Goal: Task Accomplishment & Management: Complete application form

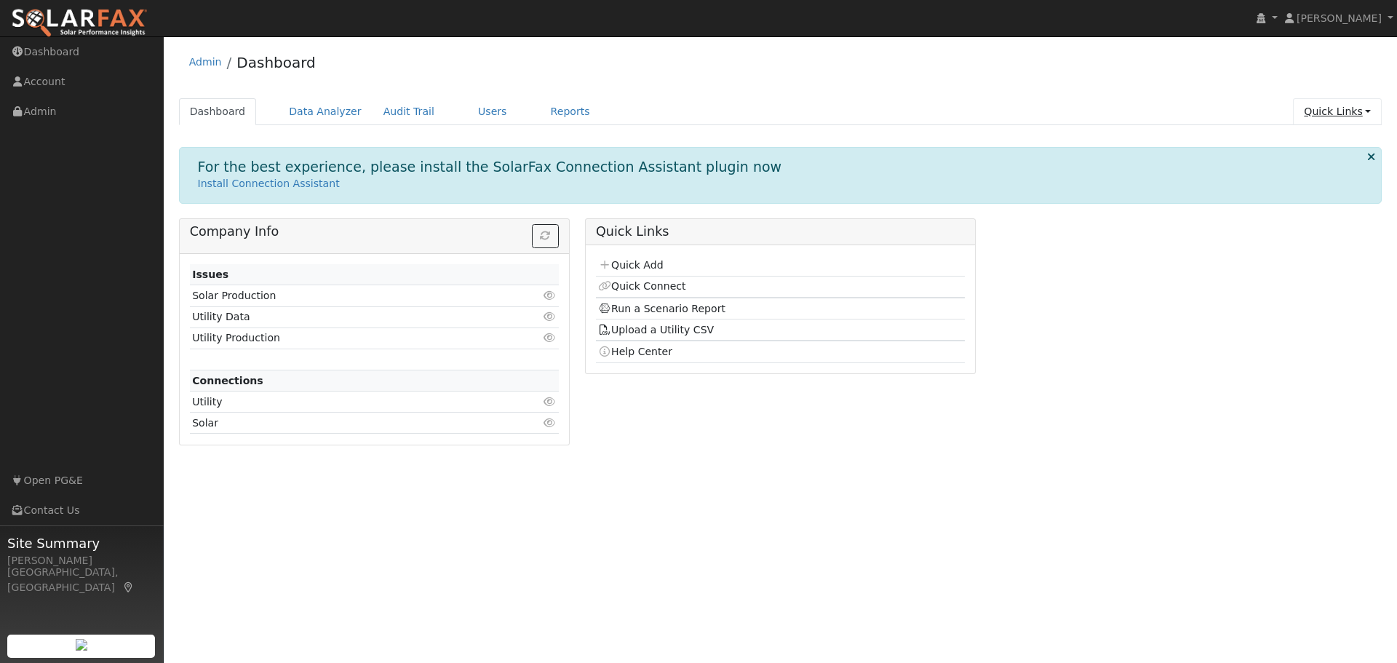
click at [1332, 115] on link "Quick Links" at bounding box center [1337, 111] width 89 height 27
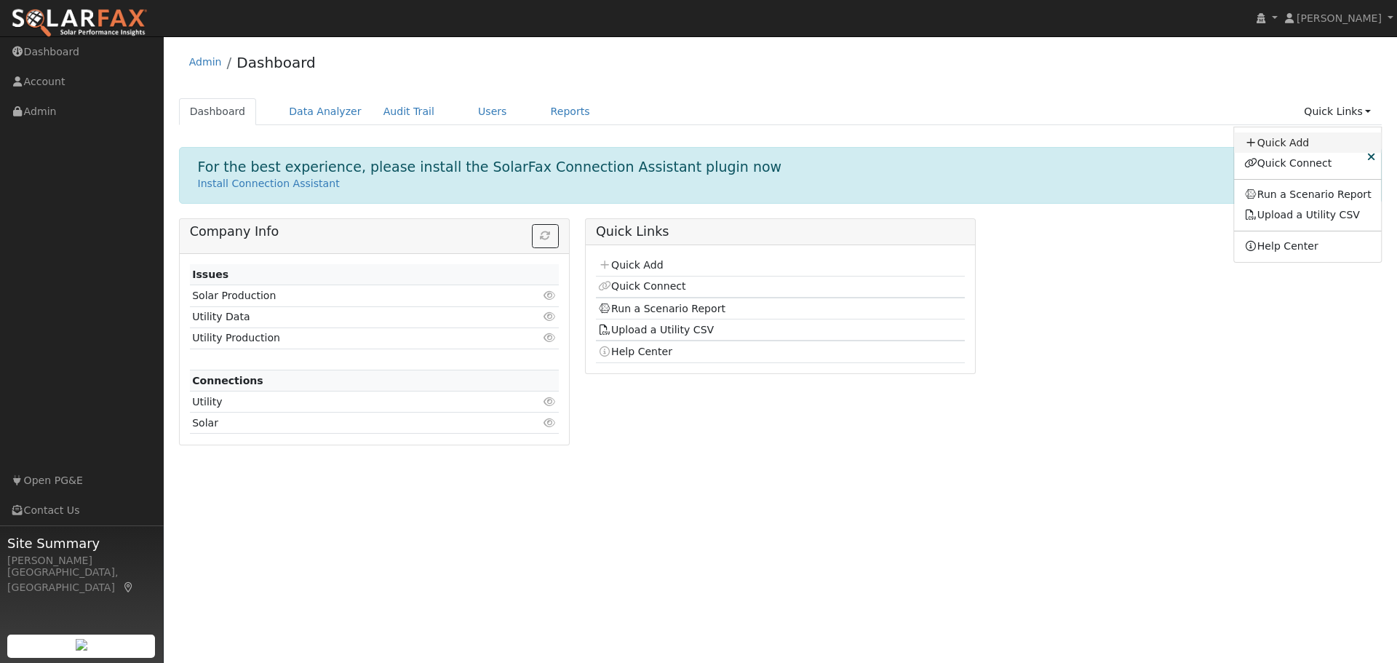
click at [1307, 142] on link "Quick Add" at bounding box center [1308, 142] width 148 height 20
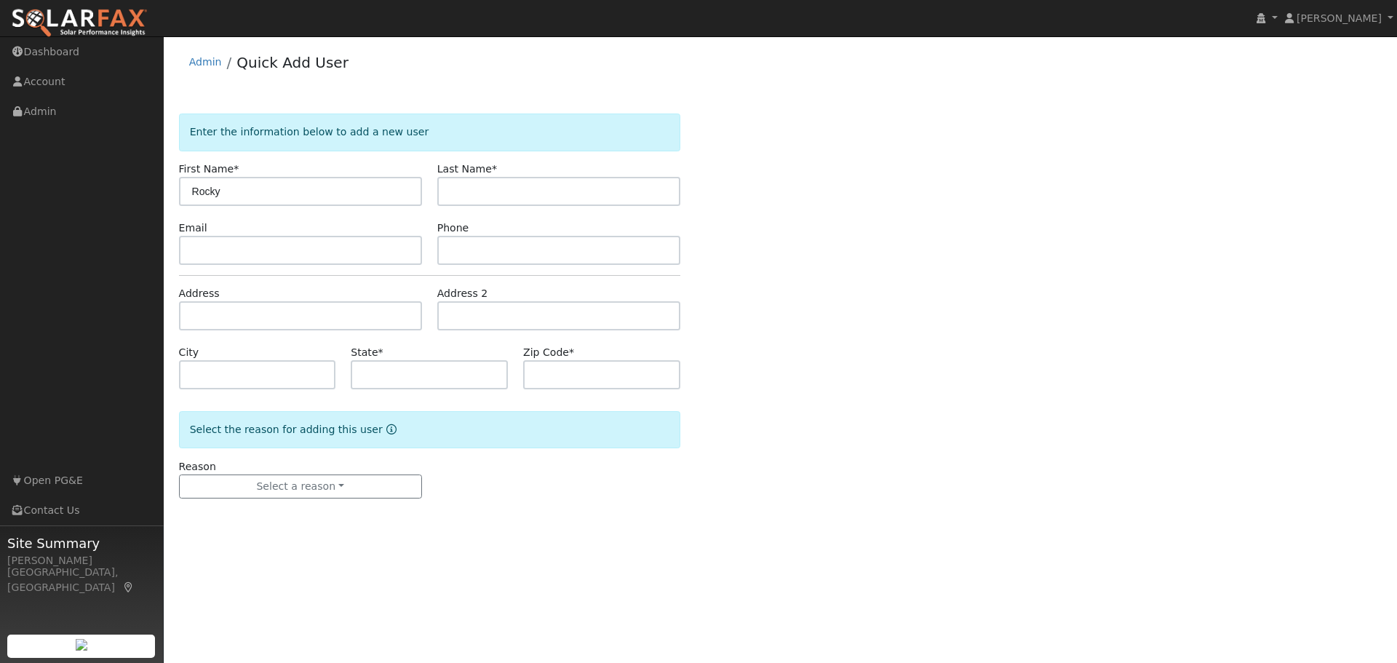
type input "Rocky"
type input "c"
type input "[PERSON_NAME]"
click at [202, 245] on input "text" at bounding box center [300, 250] width 243 height 29
paste input "charlesrockcarlson@gmail.com"
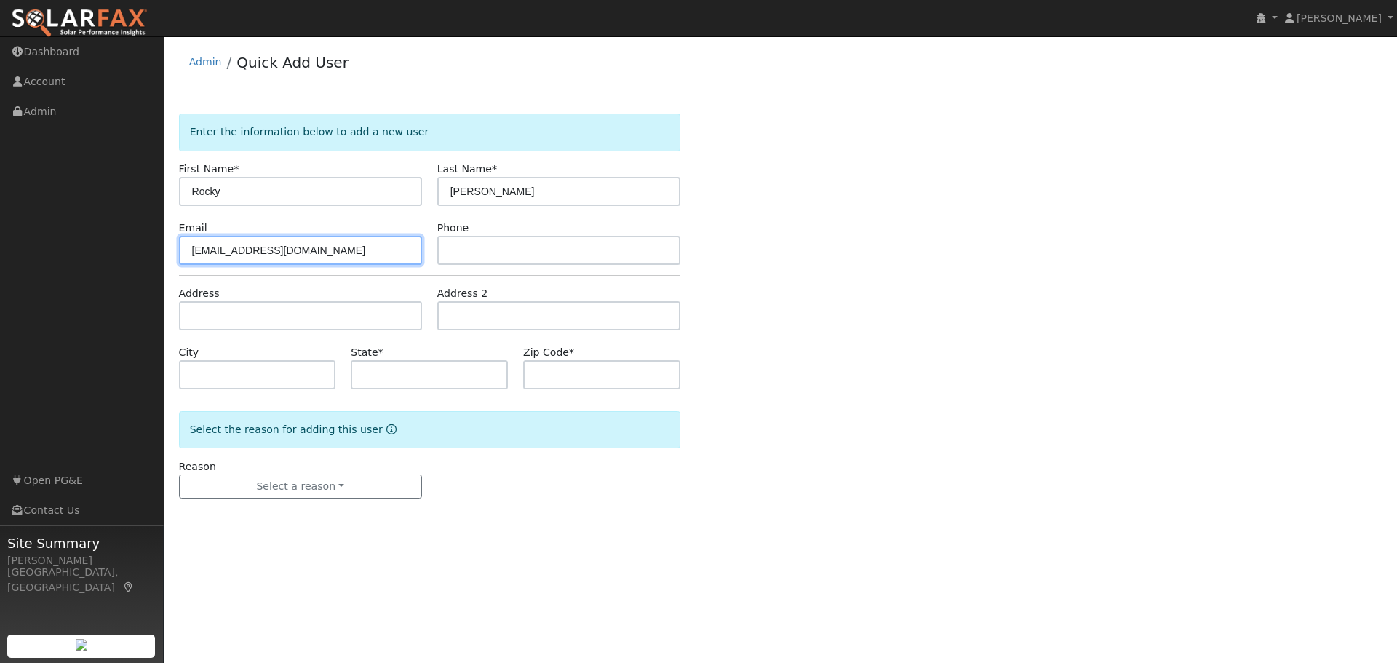
type input "charlesrockcarlson@gmail.com"
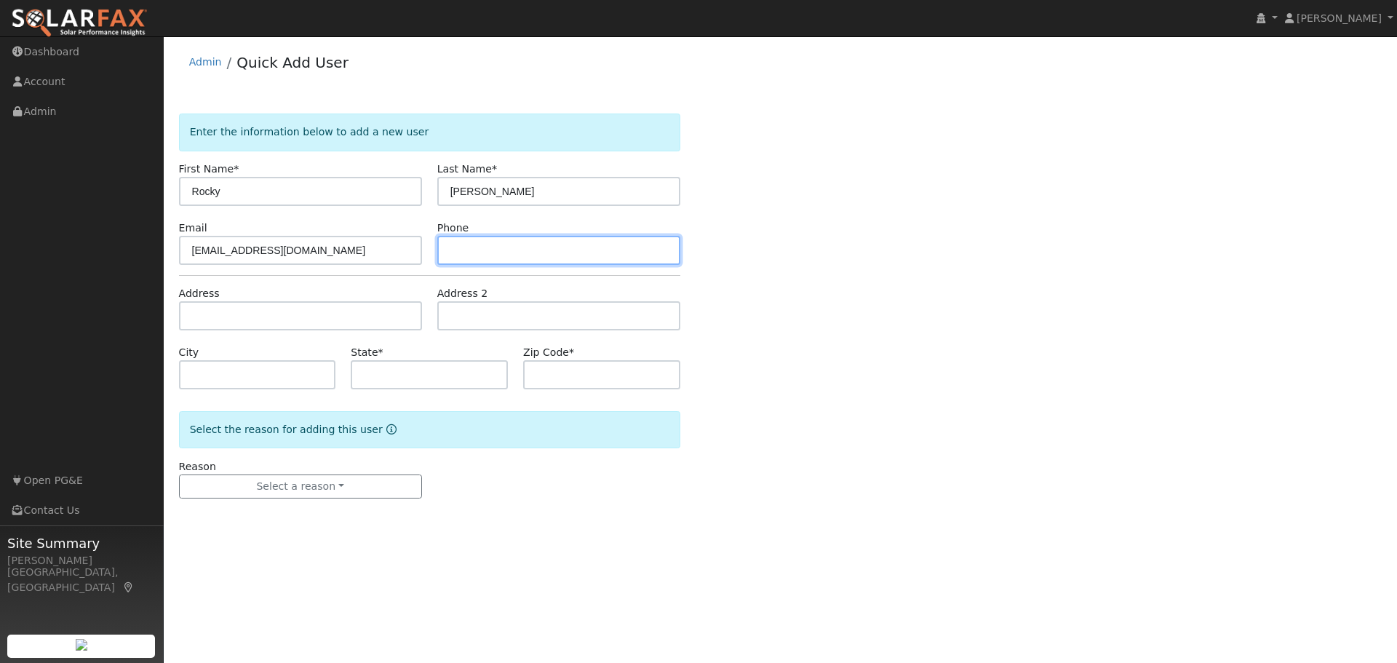
click at [518, 254] on input "text" at bounding box center [558, 250] width 243 height 29
type input "(916) 599-7625"
click at [951, 447] on div "Enter the information below to add a new user First Name * Rocky Last Name * Ca…" at bounding box center [780, 321] width 1203 height 414
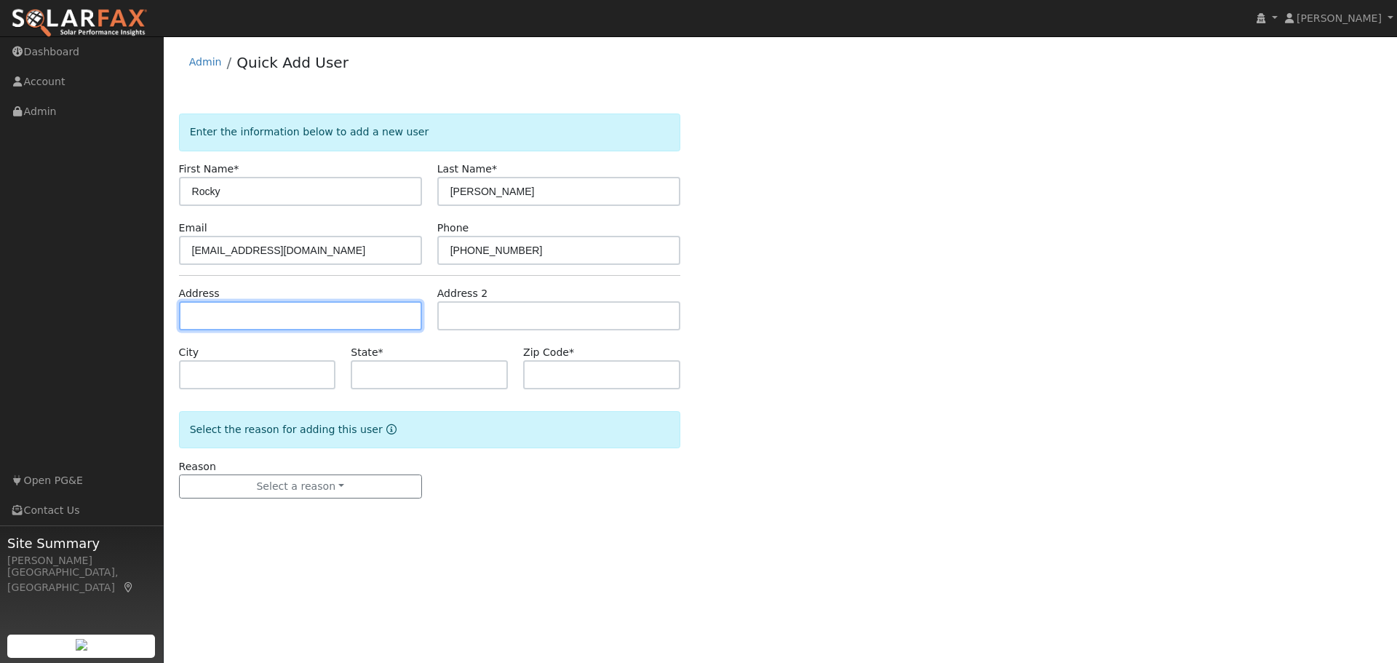
click at [202, 325] on input "text" at bounding box center [300, 315] width 243 height 29
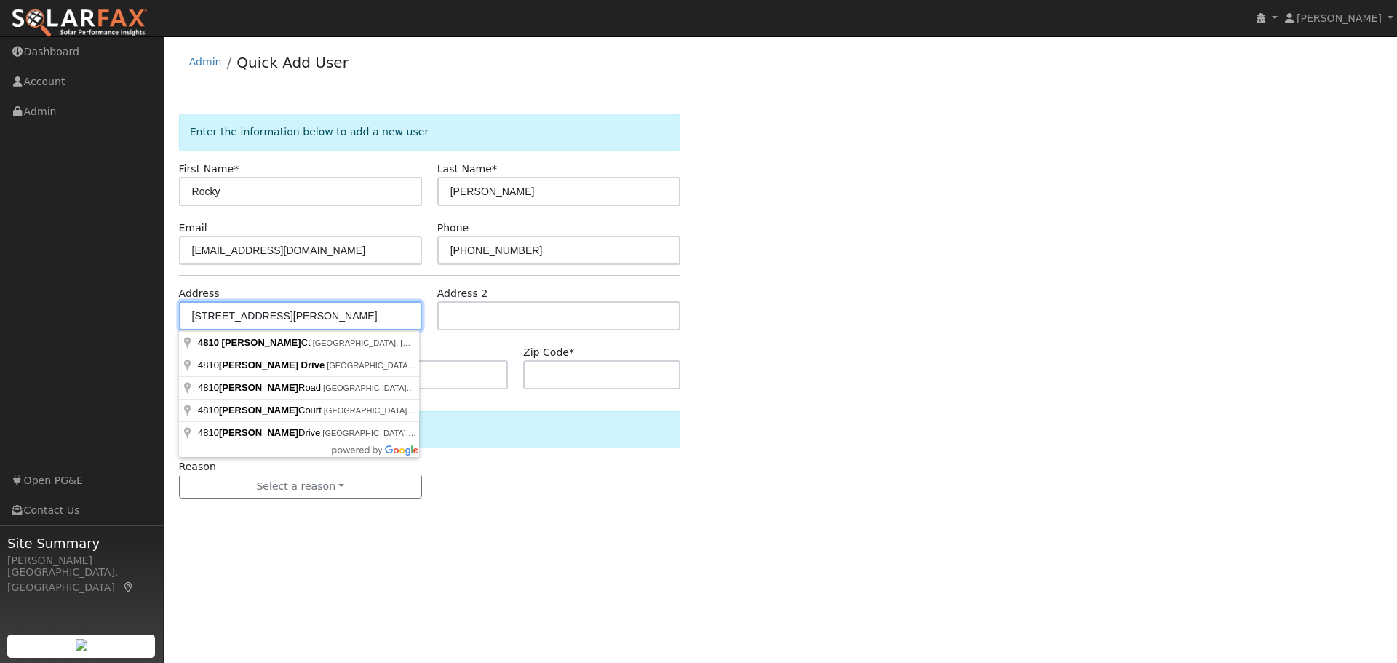
type input "[STREET_ADDRESS][PERSON_NAME]"
type input "Granite Bay"
type input "CA"
type input "95746"
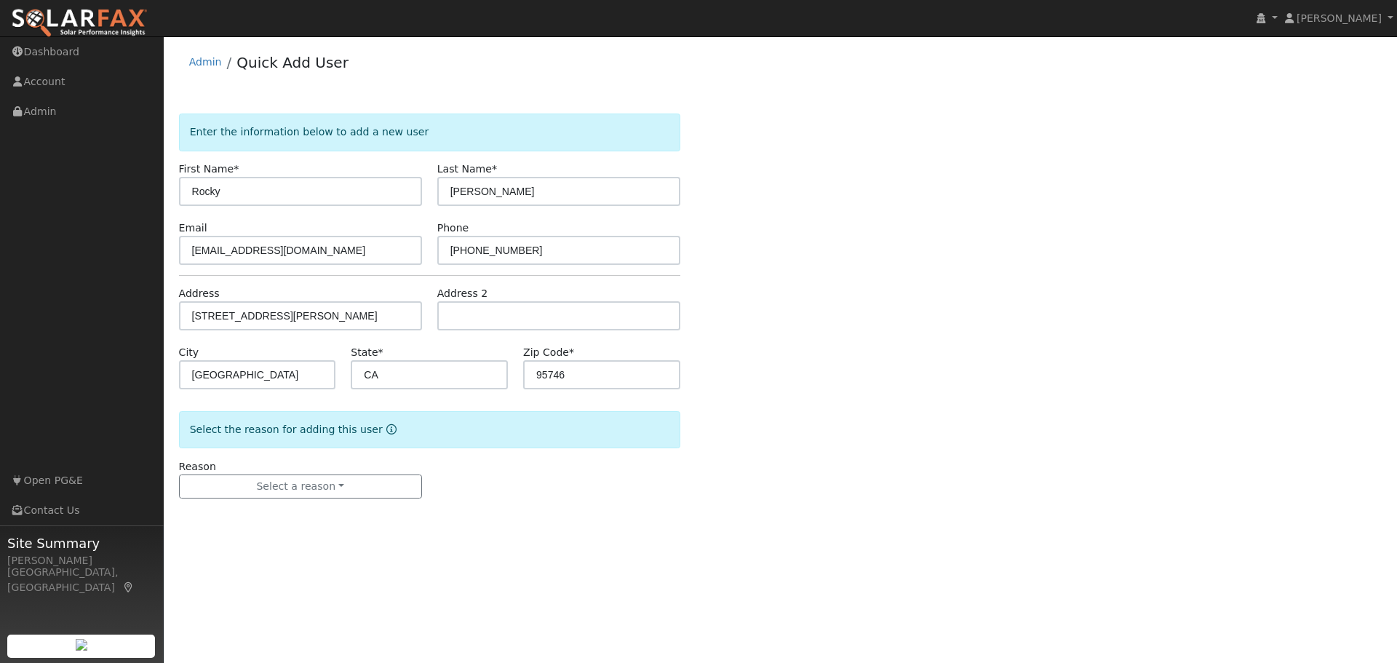
click at [1030, 447] on div "Enter the information below to add a new user First Name * Rocky Last Name * Ca…" at bounding box center [780, 321] width 1203 height 414
click at [240, 479] on button "Select a reason" at bounding box center [300, 486] width 243 height 25
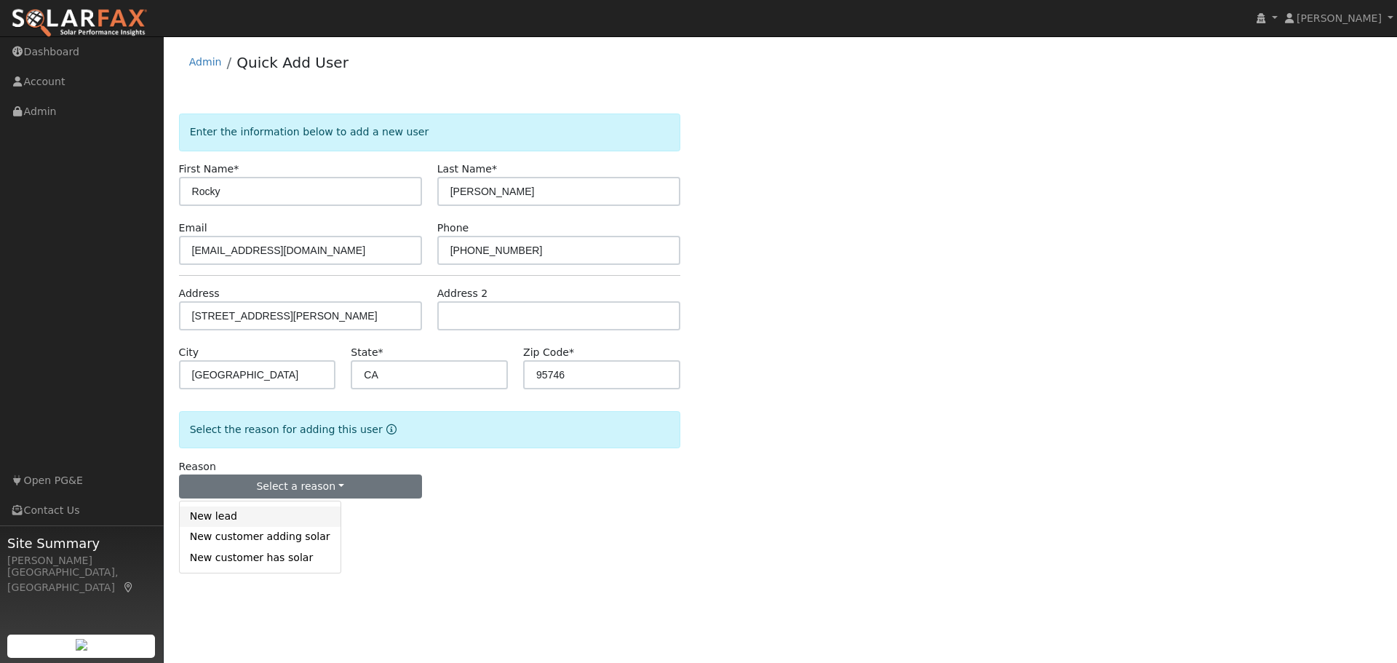
click at [218, 524] on link "New lead" at bounding box center [260, 516] width 161 height 20
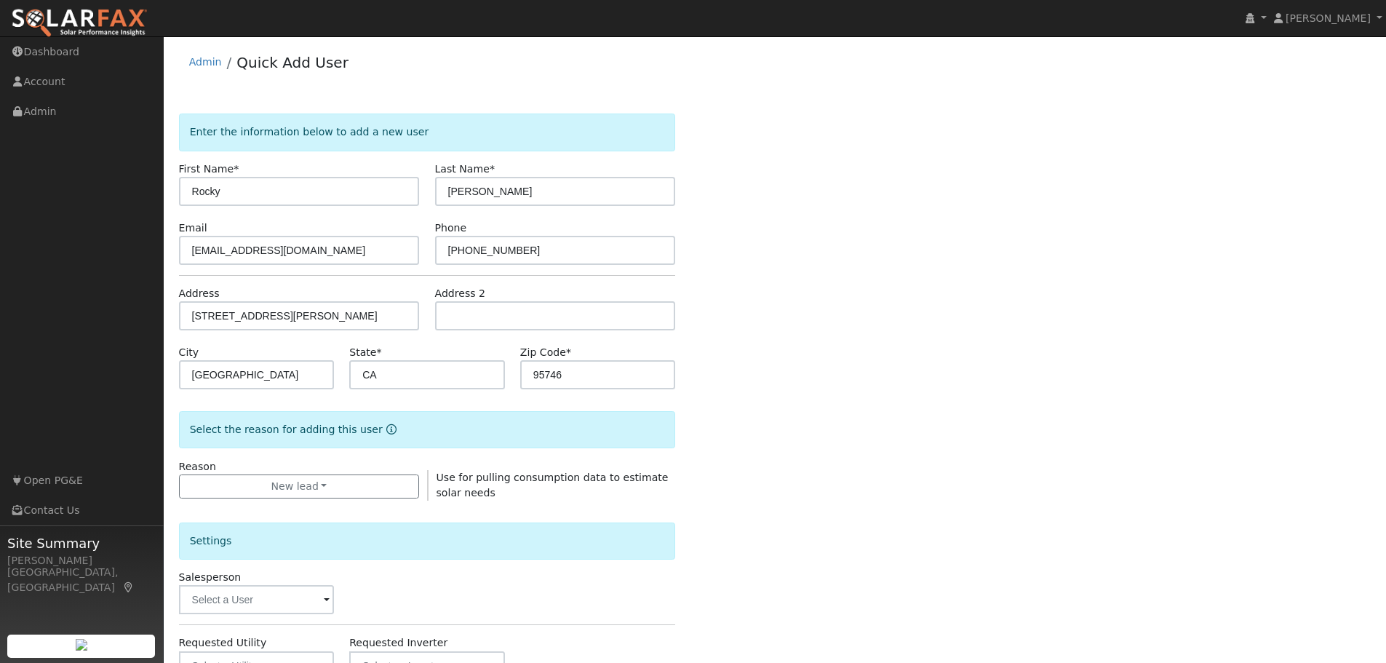
click at [861, 463] on div "Enter the information below to add a new user First Name * Rocky Last Name * Ca…" at bounding box center [775, 524] width 1192 height 821
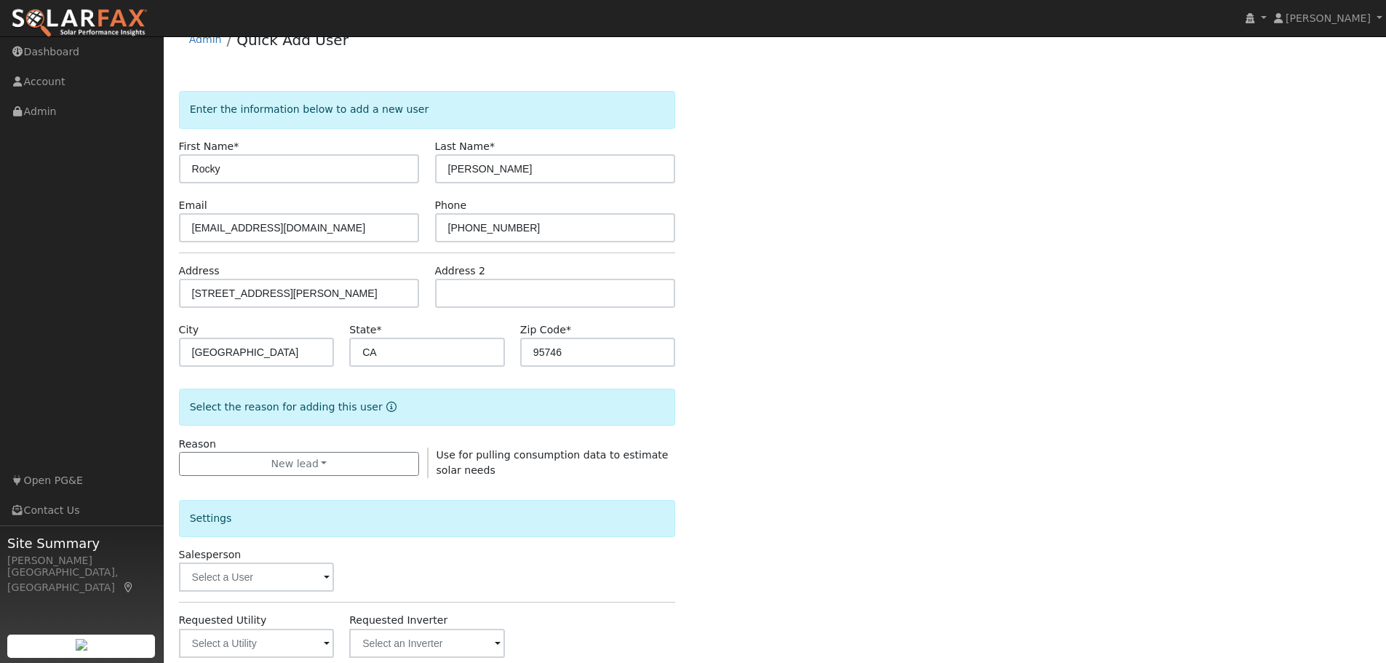
scroll to position [279, 0]
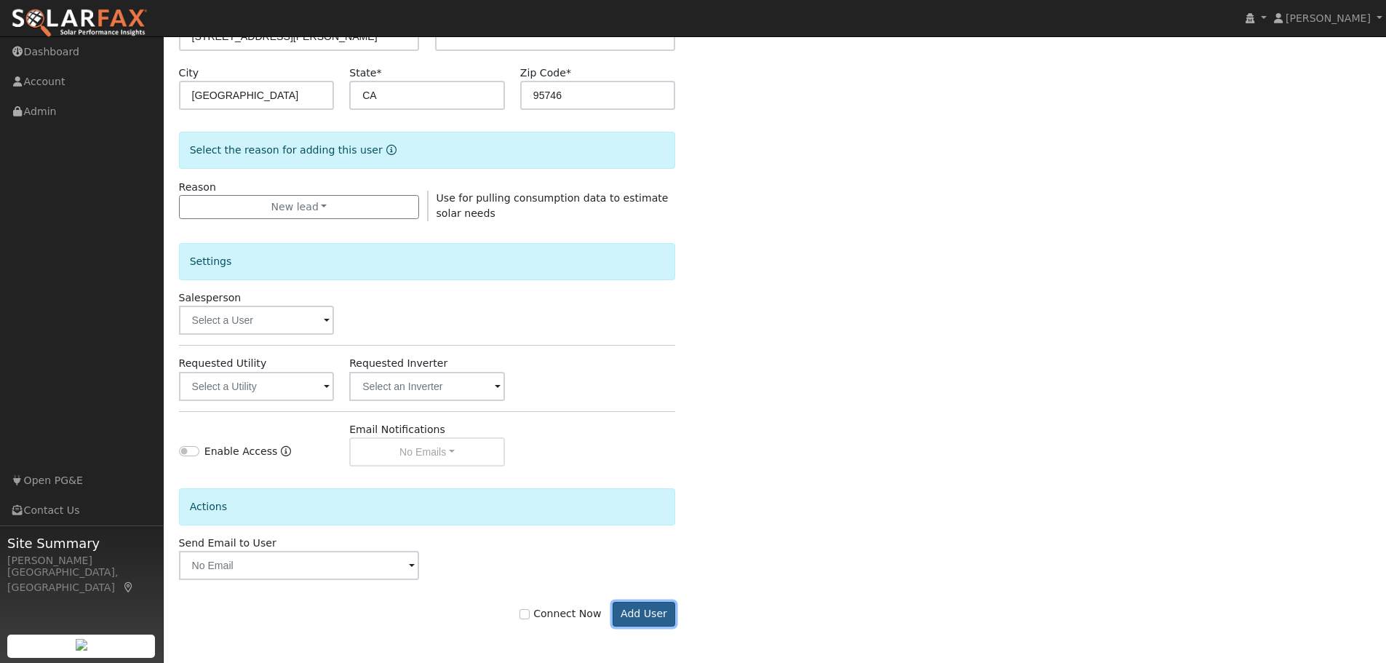
click at [642, 609] on button "Add User" at bounding box center [644, 614] width 63 height 25
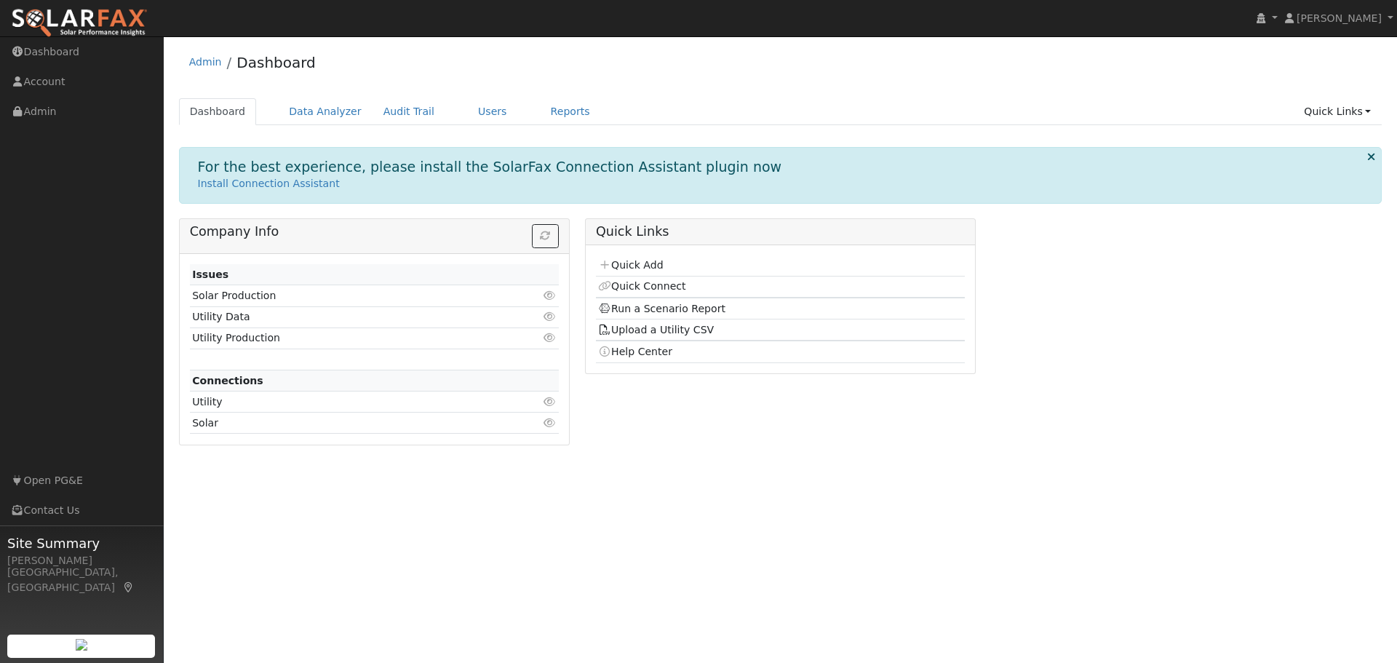
click at [443, 116] on ul "Dashboard Data Analyzer Audit Trail Users Reports Quick Links Quick Add Quick C…" at bounding box center [780, 111] width 1203 height 27
click at [475, 116] on link "Users" at bounding box center [492, 111] width 51 height 27
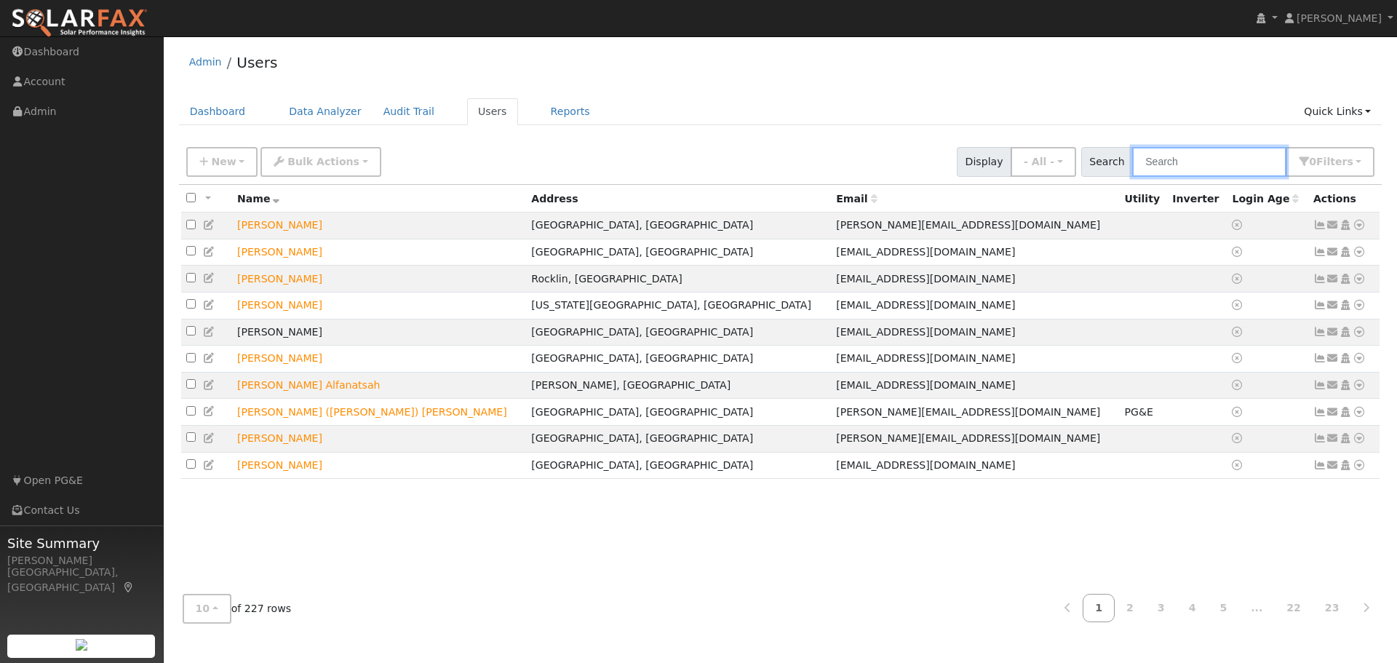
click at [1176, 162] on input "text" at bounding box center [1209, 162] width 154 height 30
type input "rocky"
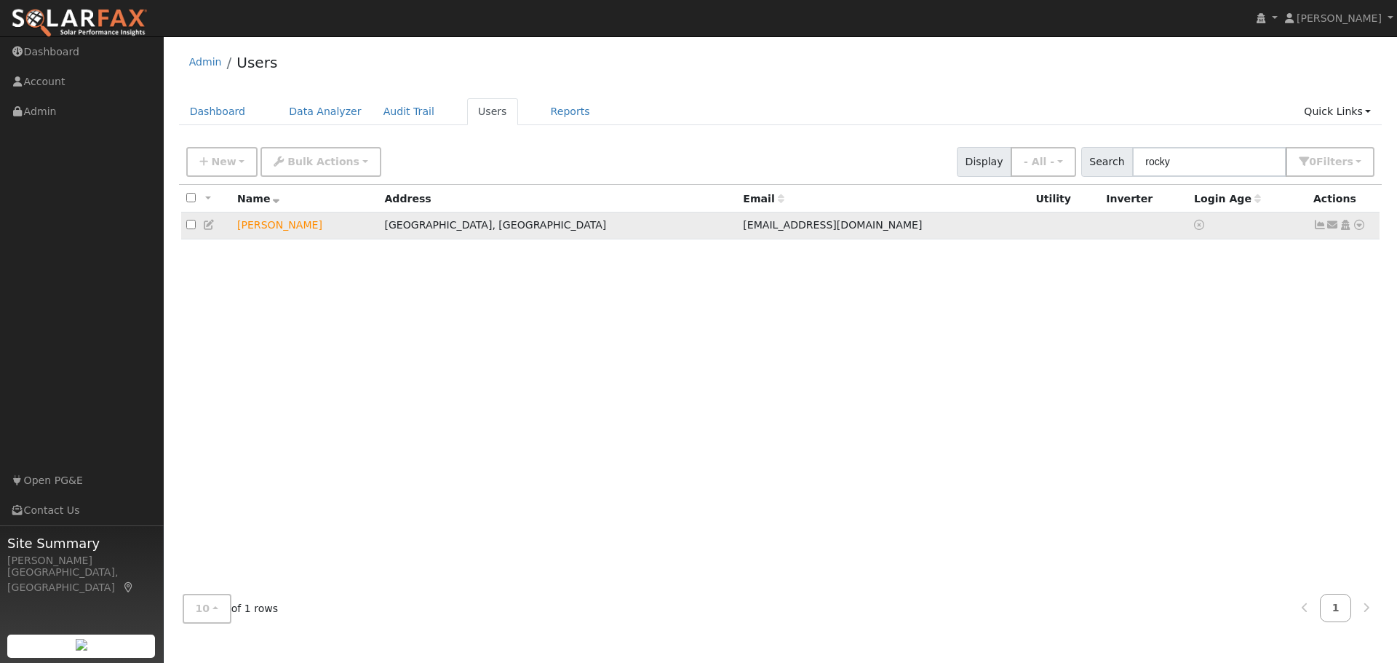
click at [1355, 224] on icon at bounding box center [1359, 225] width 13 height 10
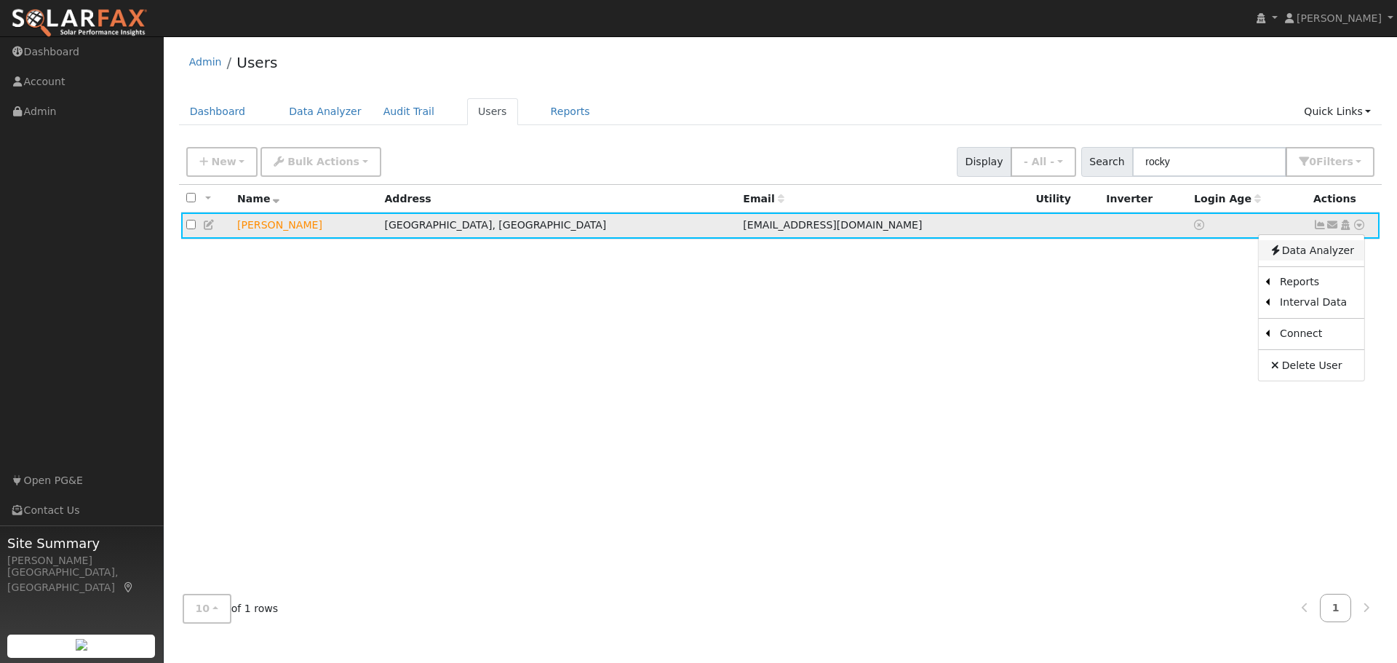
click at [1292, 251] on link "Data Analyzer" at bounding box center [1311, 250] width 105 height 20
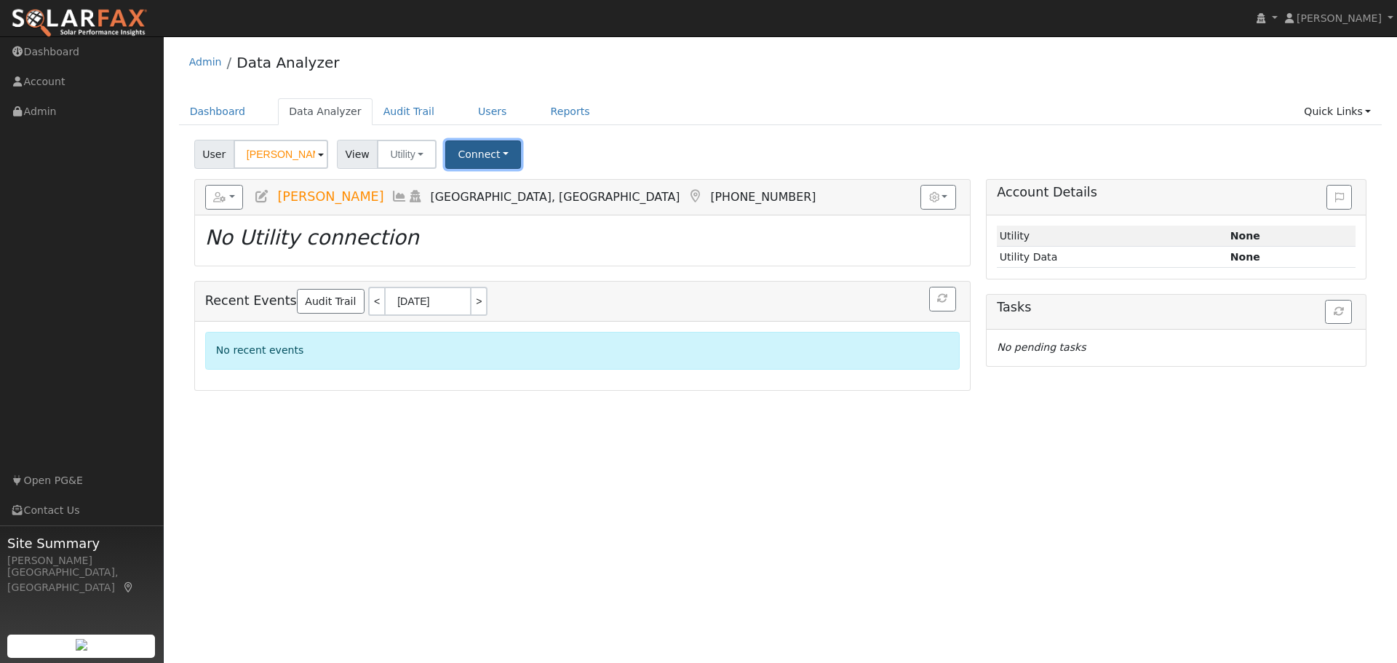
click at [461, 155] on button "Connect" at bounding box center [483, 154] width 76 height 28
click at [495, 190] on link "Select a Provider" at bounding box center [504, 186] width 114 height 20
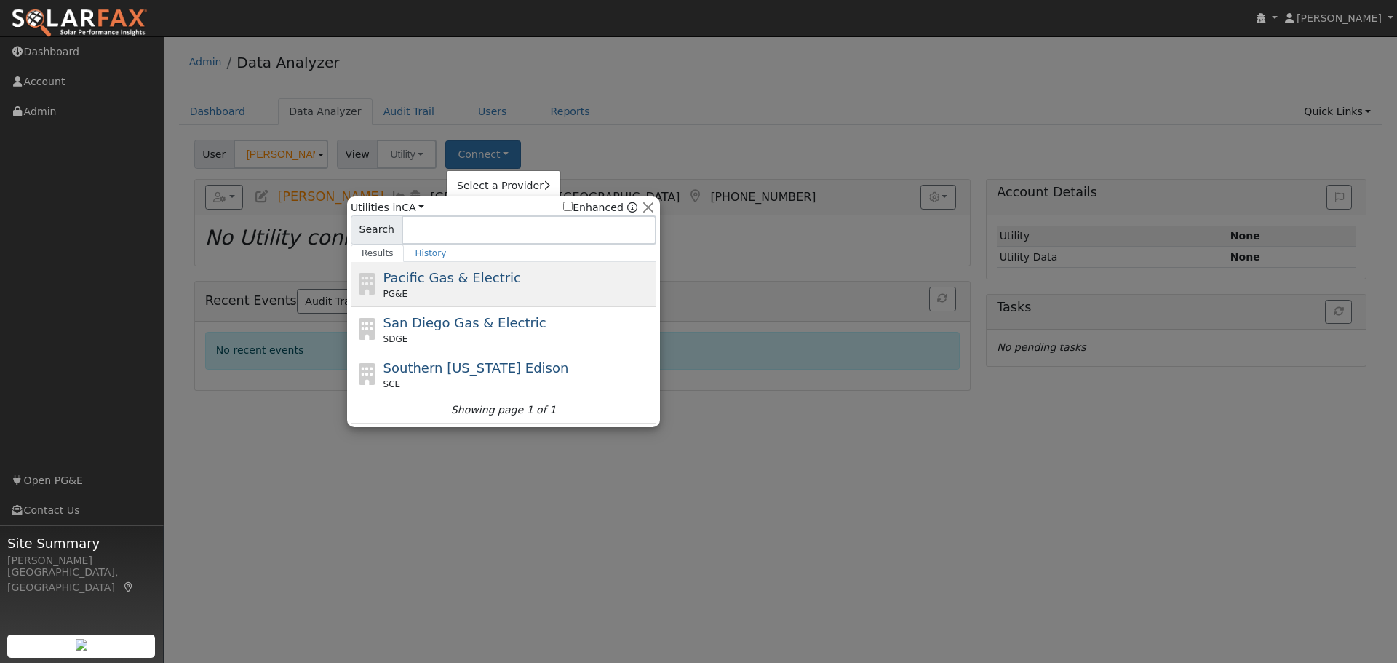
click at [485, 276] on span "Pacific Gas & Electric" at bounding box center [452, 277] width 138 height 15
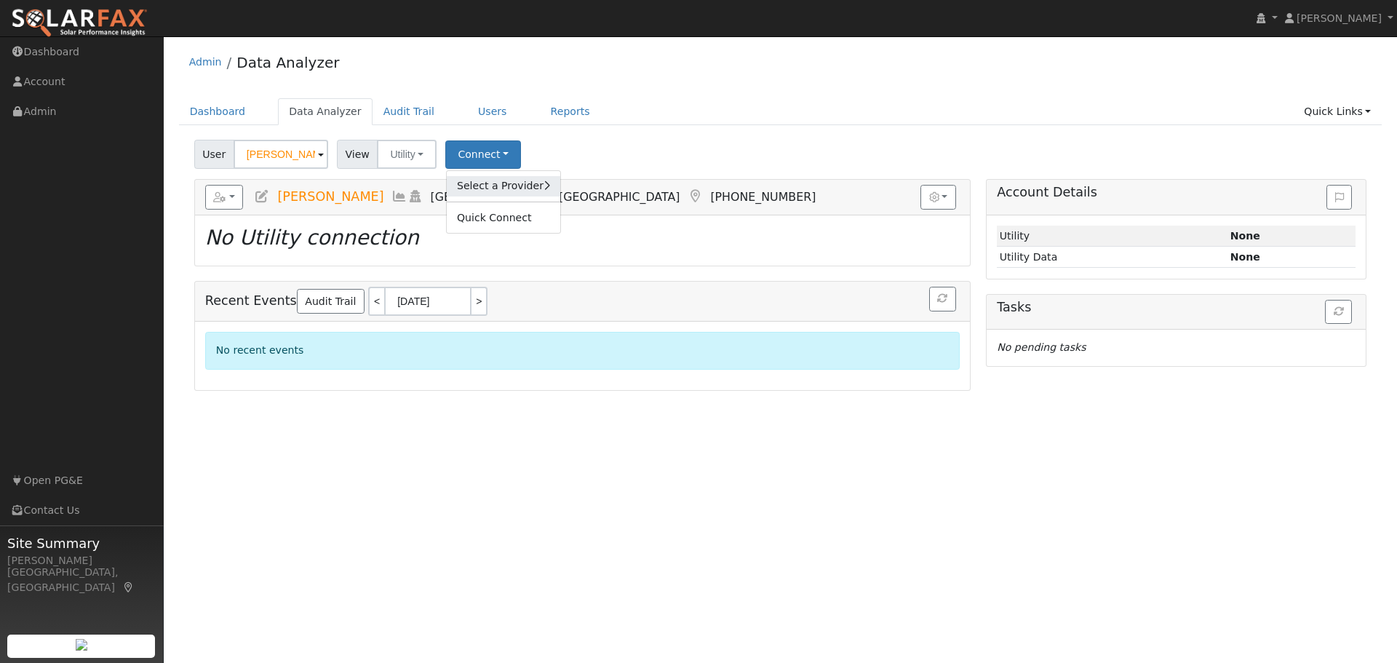
click at [469, 189] on link "Select a Provider" at bounding box center [504, 186] width 114 height 20
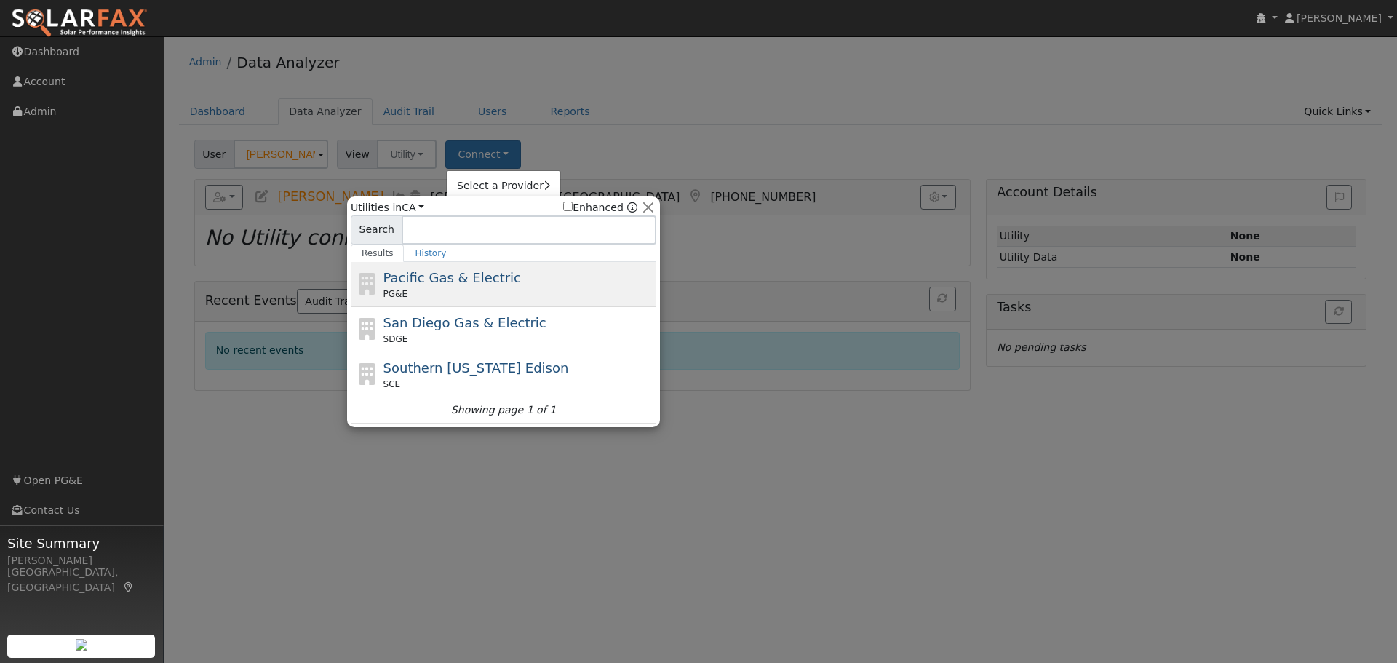
click at [473, 278] on span "Pacific Gas & Electric" at bounding box center [452, 277] width 138 height 15
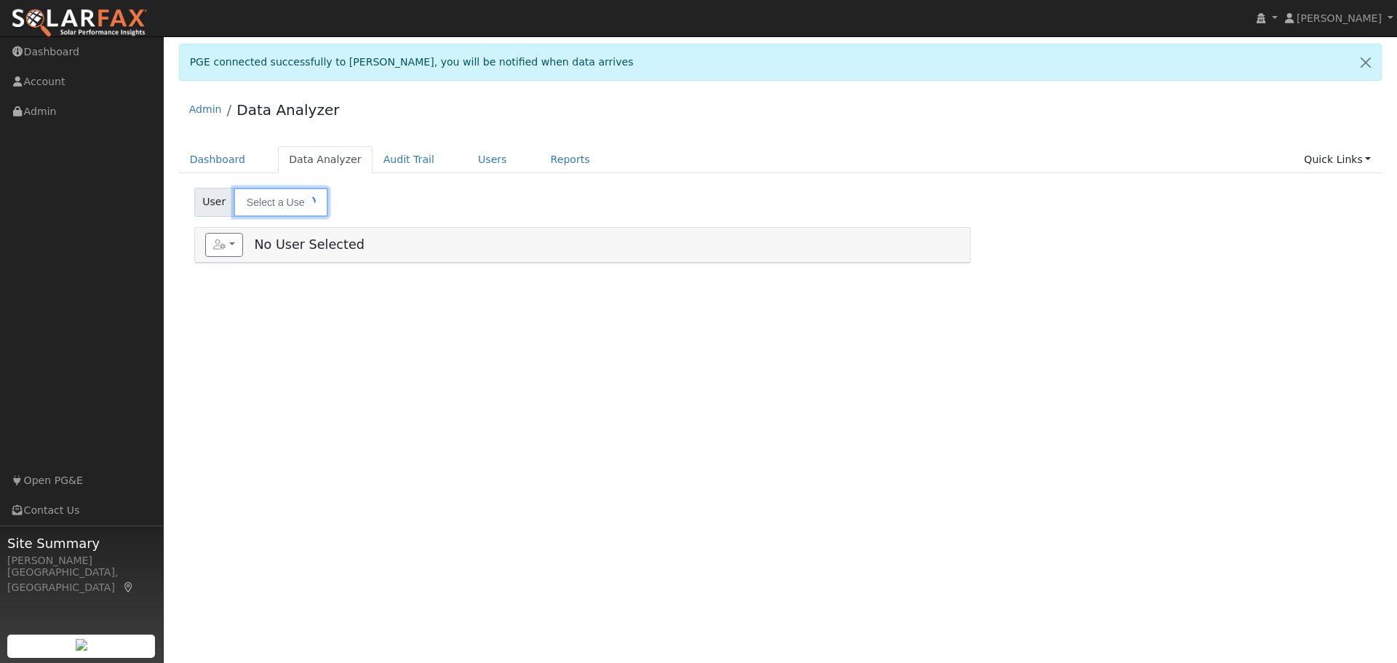
type input "[PERSON_NAME]"
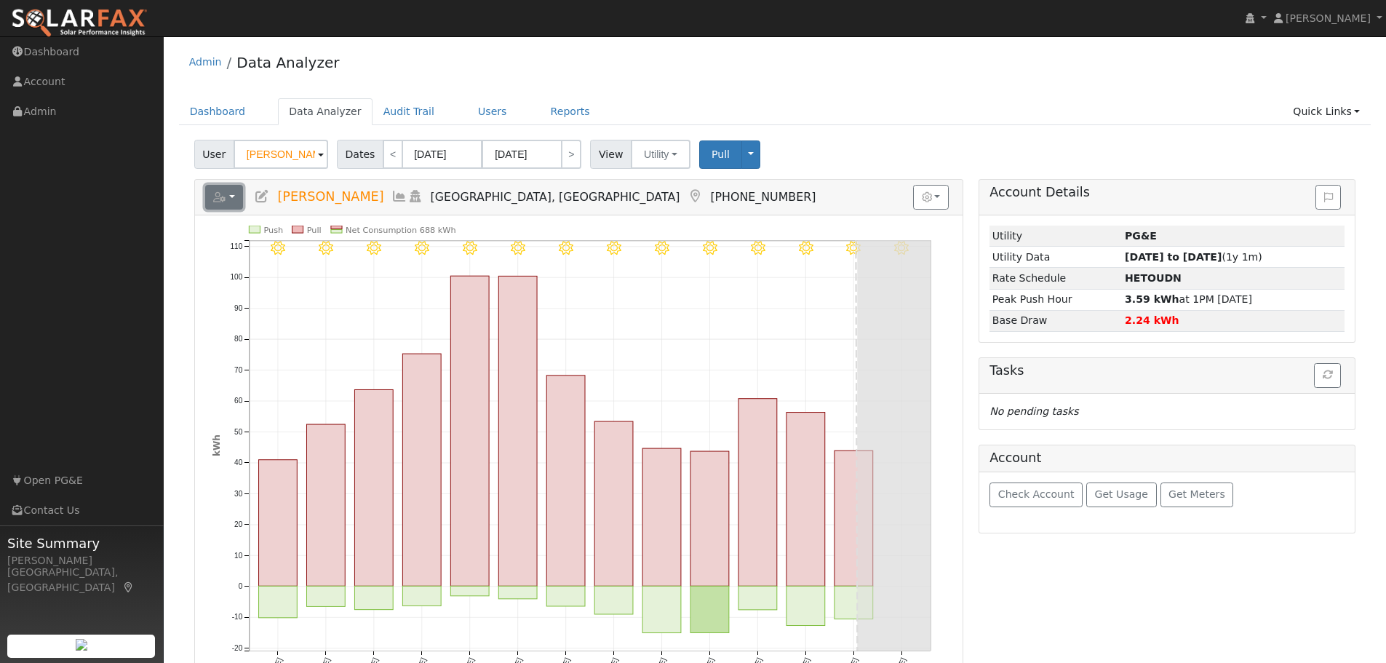
click at [232, 191] on button "button" at bounding box center [224, 197] width 39 height 25
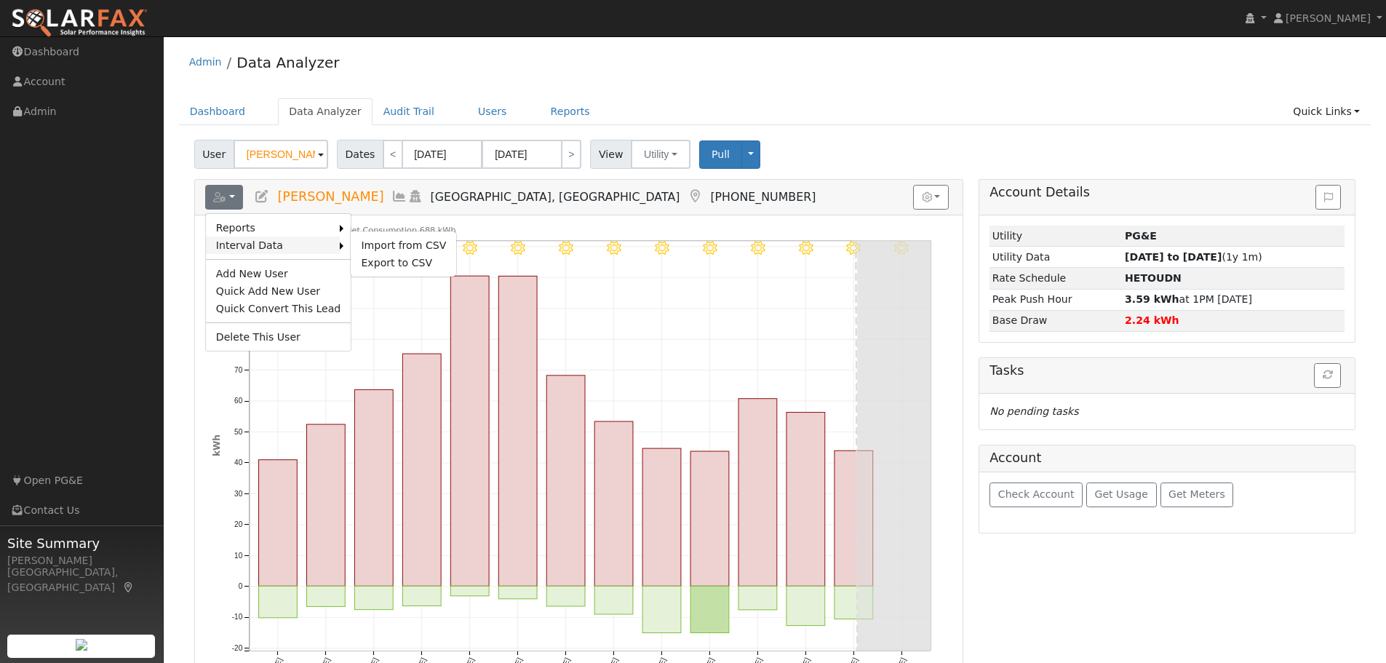
click at [258, 242] on link "Interval Data" at bounding box center [273, 244] width 135 height 17
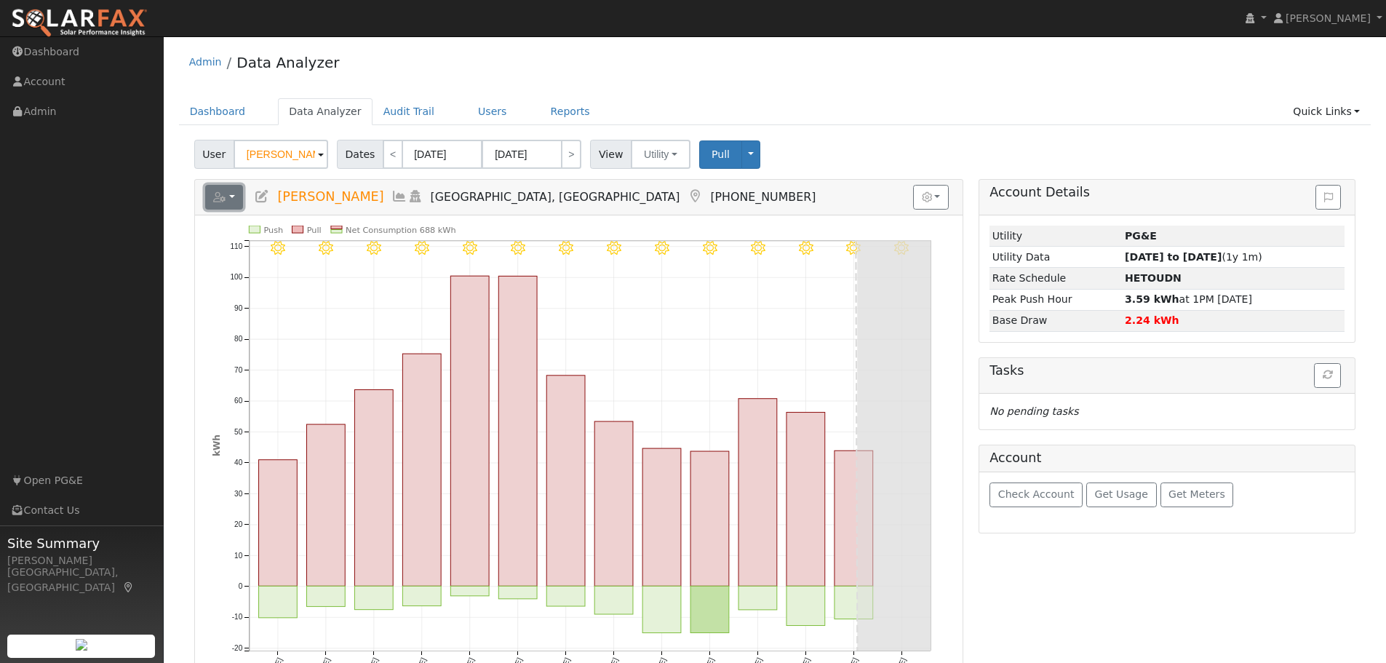
click at [225, 187] on button "button" at bounding box center [224, 197] width 39 height 25
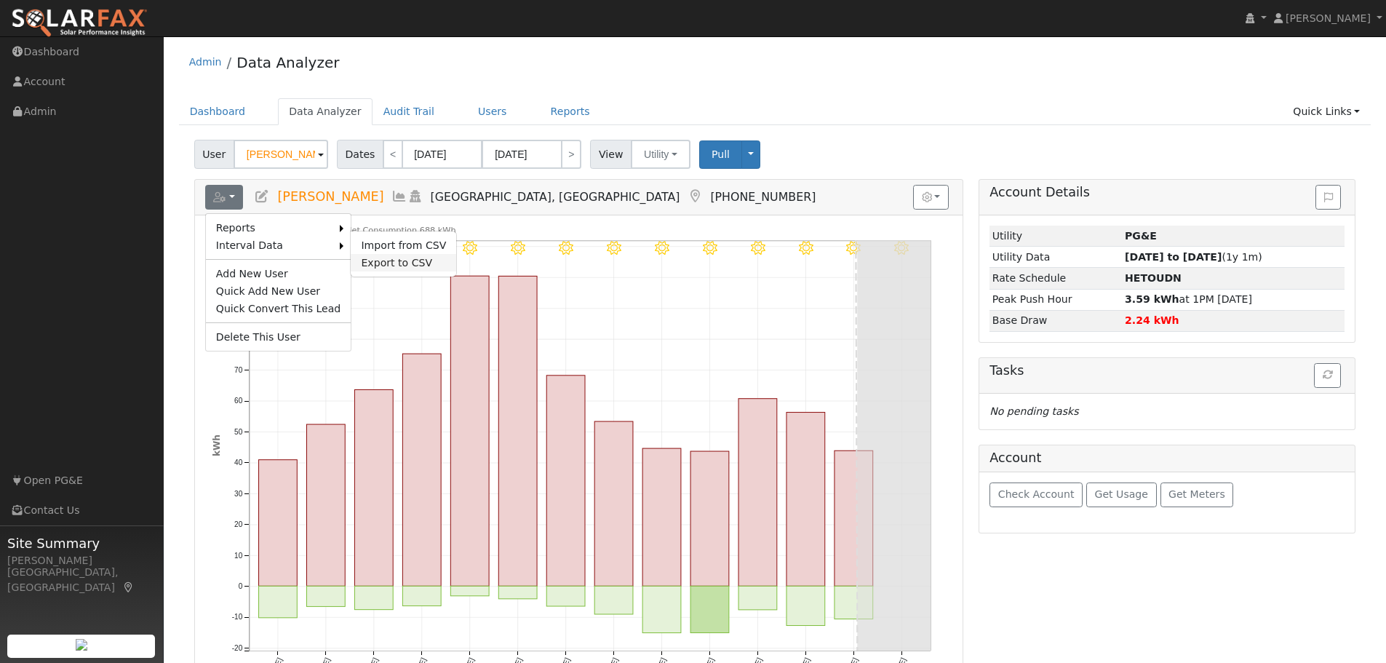
click at [365, 261] on link "Export to CSV" at bounding box center [403, 262] width 105 height 17
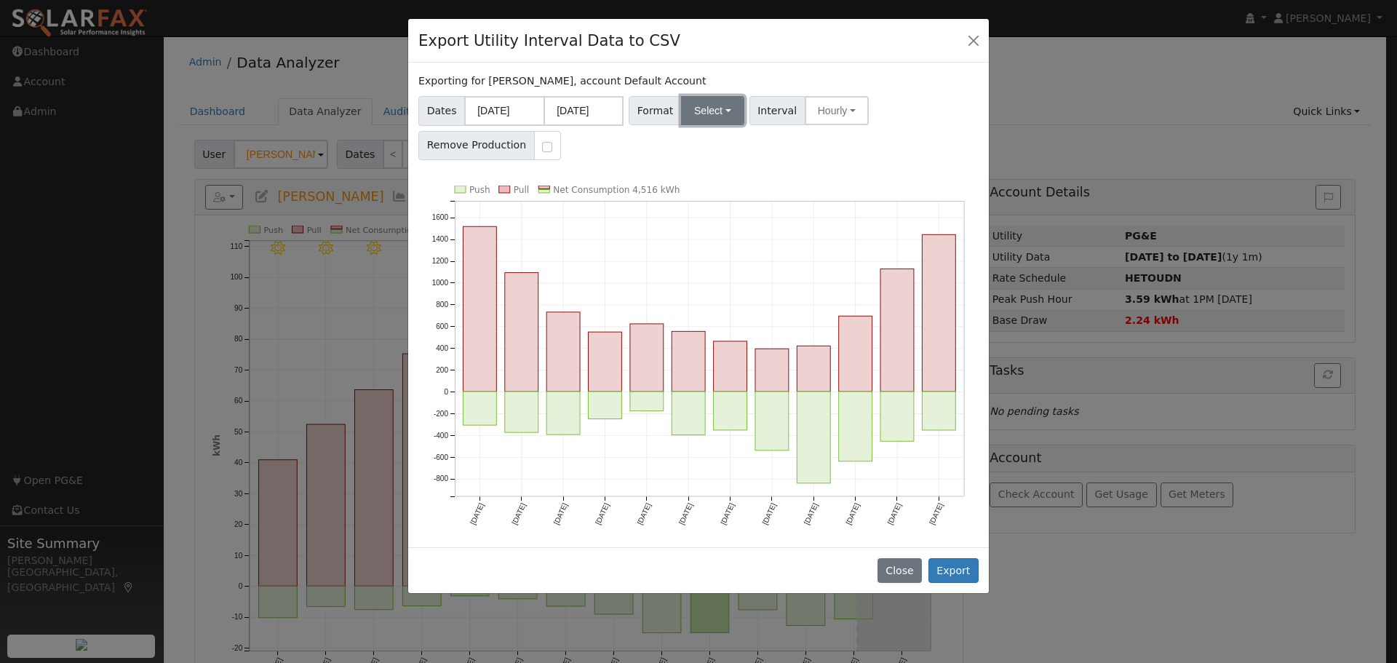
click at [697, 111] on button "Select" at bounding box center [712, 110] width 63 height 29
click at [711, 143] on link "Generic" at bounding box center [729, 142] width 104 height 20
click at [959, 568] on button "Export" at bounding box center [953, 570] width 50 height 25
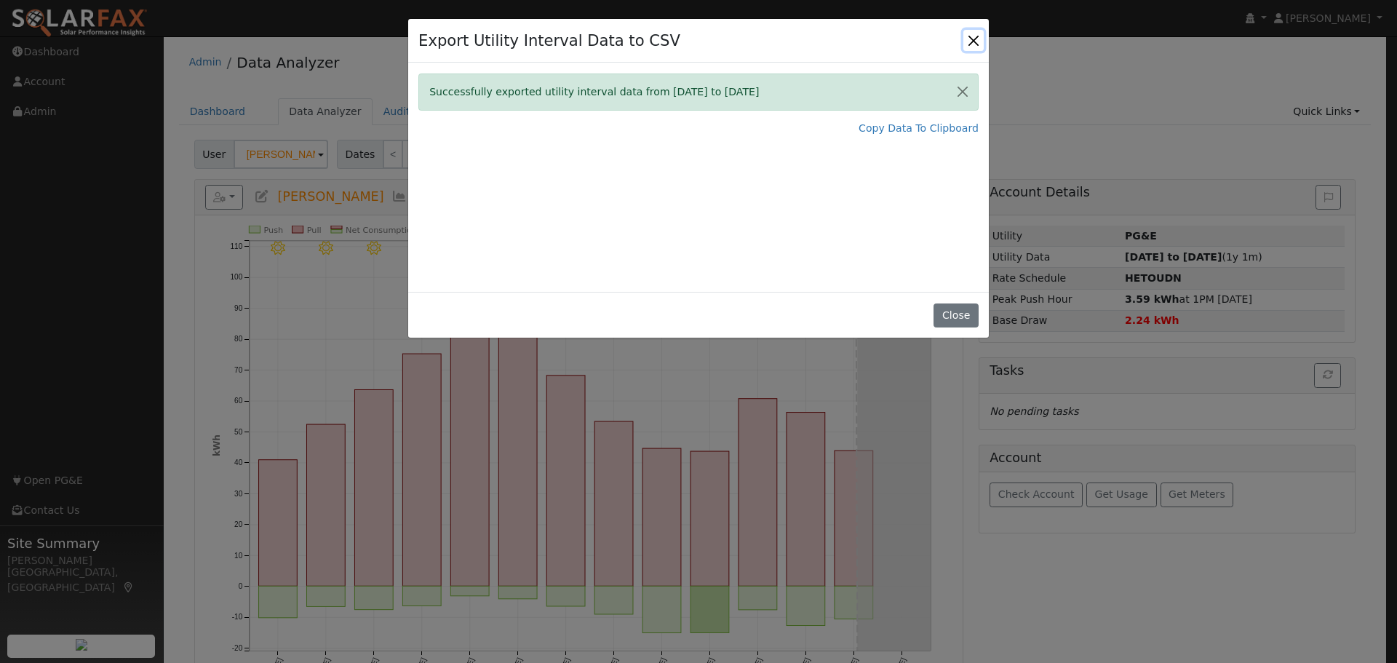
click at [970, 40] on button "Close" at bounding box center [973, 40] width 20 height 20
